Goal: Transaction & Acquisition: Book appointment/travel/reservation

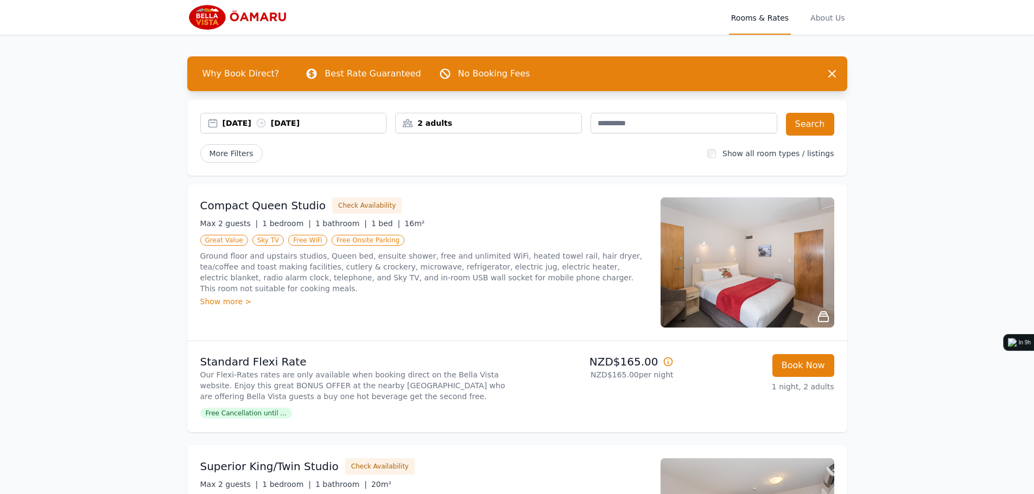
click at [255, 127] on div "[DATE] [DATE]" at bounding box center [305, 123] width 164 height 11
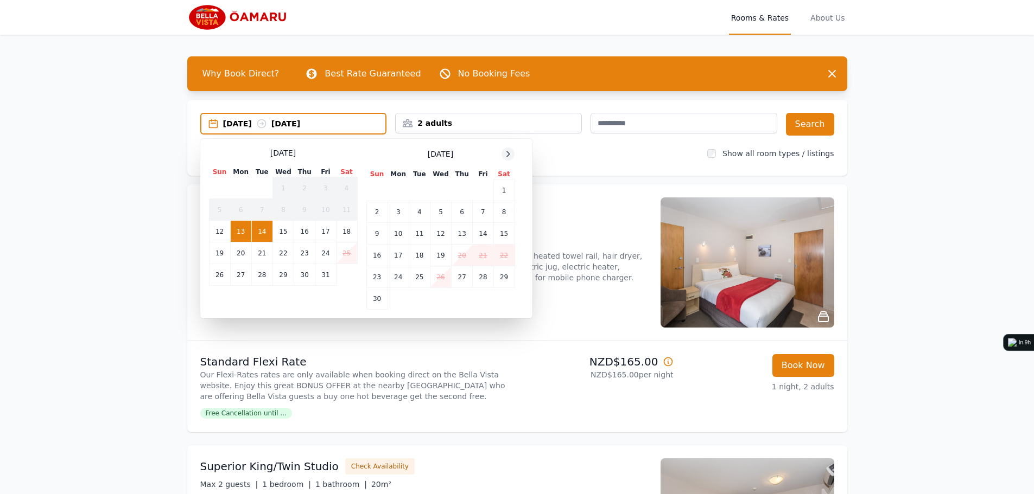
click at [510, 160] on div at bounding box center [507, 154] width 13 height 13
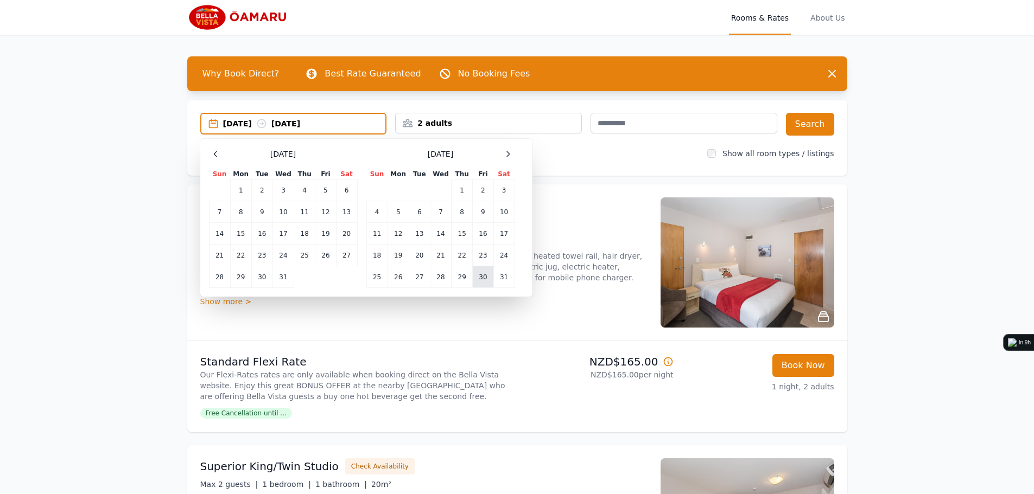
click at [484, 279] on td "30" at bounding box center [483, 277] width 21 height 22
click at [502, 277] on td "31" at bounding box center [503, 277] width 21 height 22
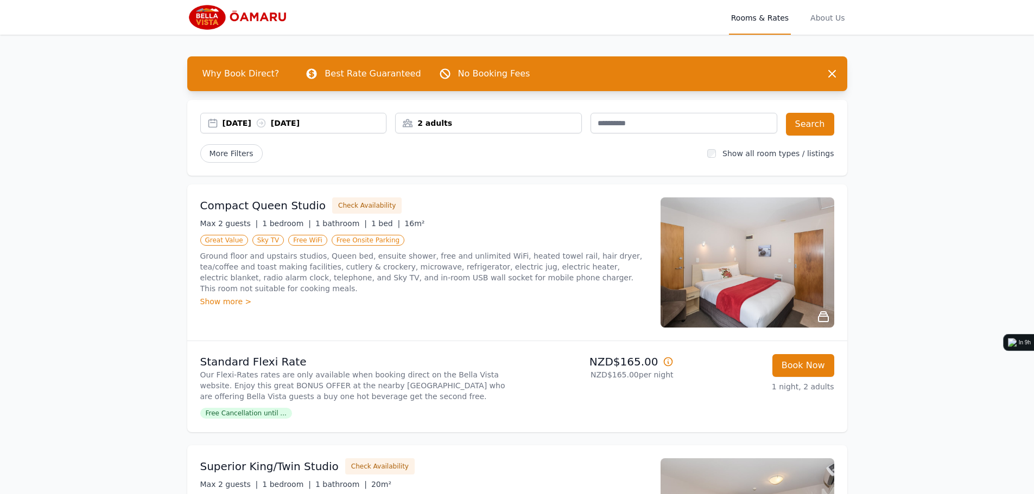
click at [419, 123] on div "2 adults" at bounding box center [489, 123] width 186 height 11
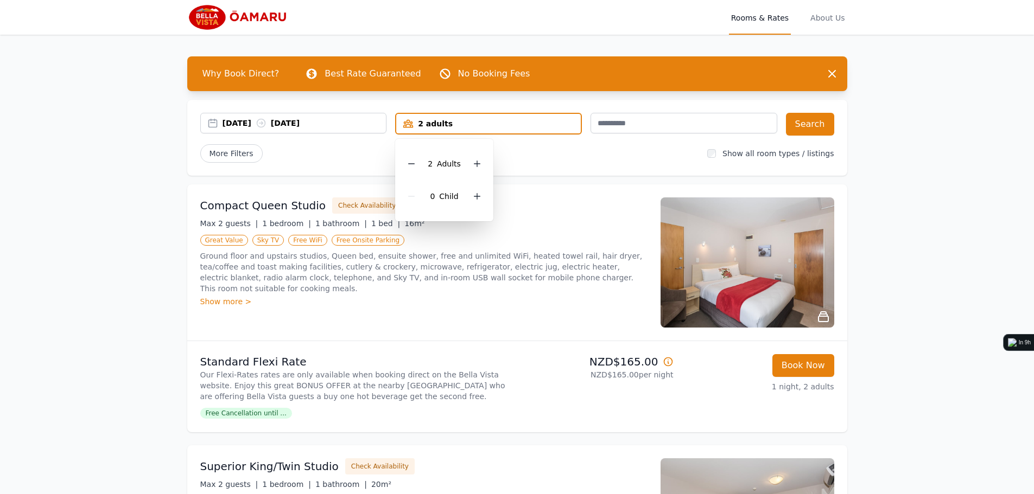
click at [847, 104] on div "[DATE] [DATE] 2 adults 2 Adult s 0 Child Search More Filters Show all room type…" at bounding box center [517, 138] width 660 height 76
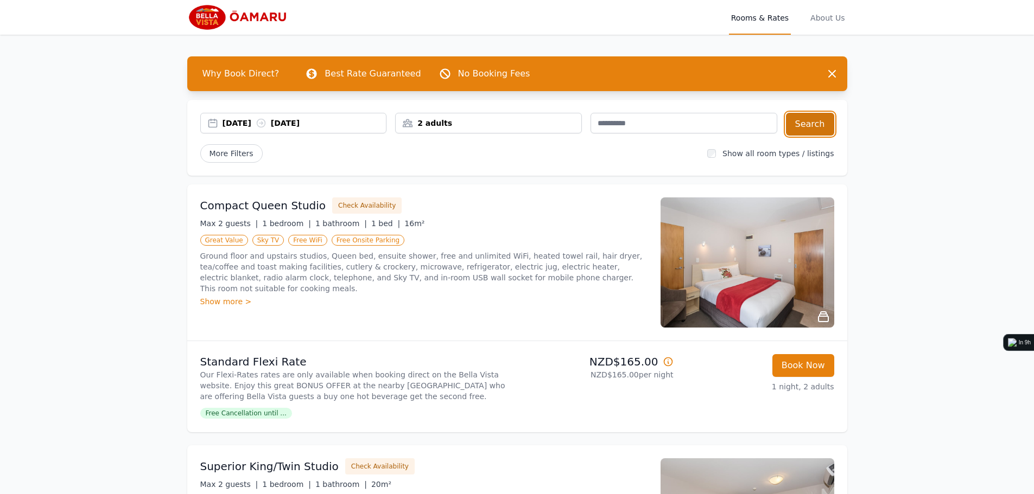
click at [795, 126] on button "Search" at bounding box center [810, 124] width 48 height 23
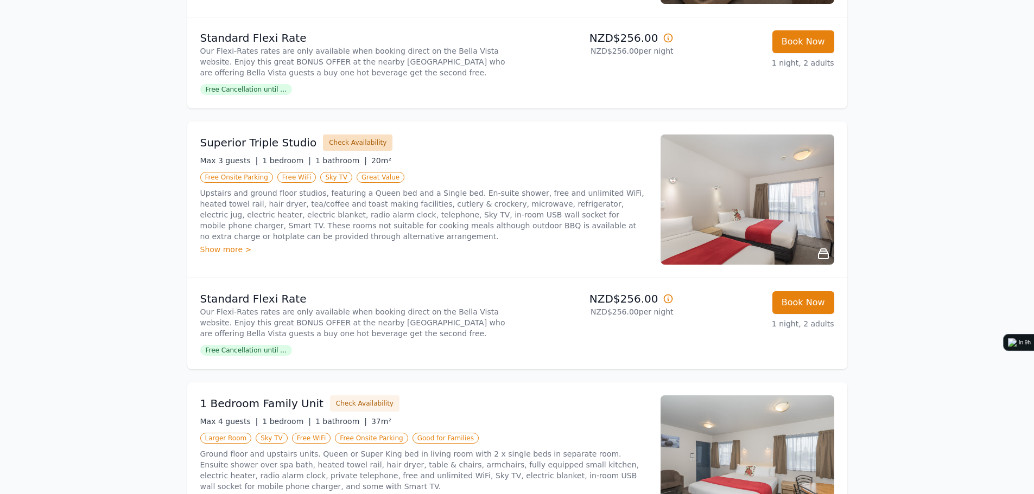
scroll to position [760, 0]
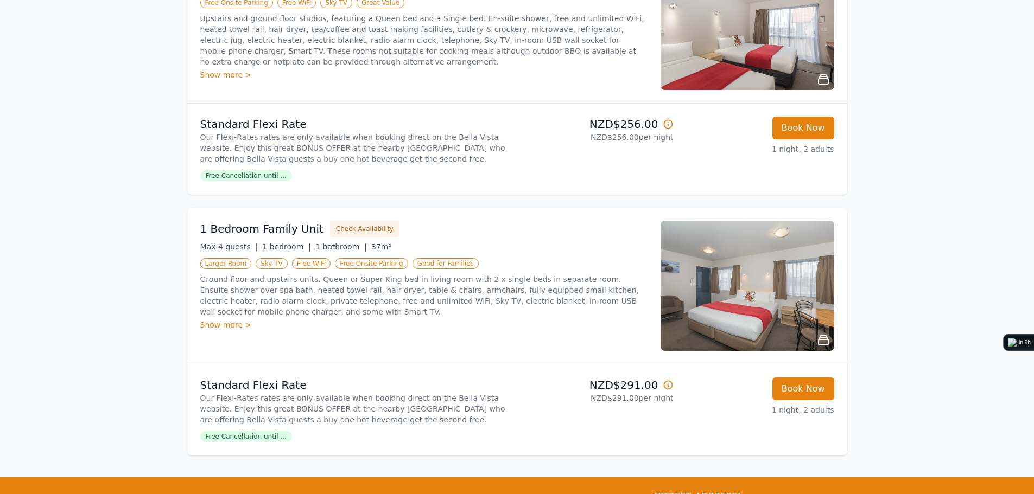
click at [391, 409] on p "Our Flexi-Rates rates are only available when booking direct on the Bella Vista…" at bounding box center [356, 409] width 313 height 33
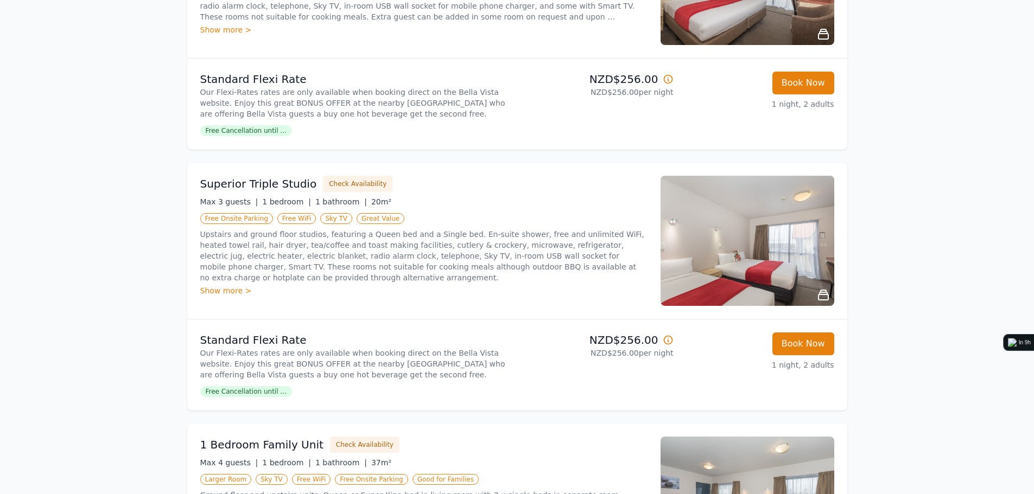
scroll to position [543, 0]
